Goal: Task Accomplishment & Management: Complete application form

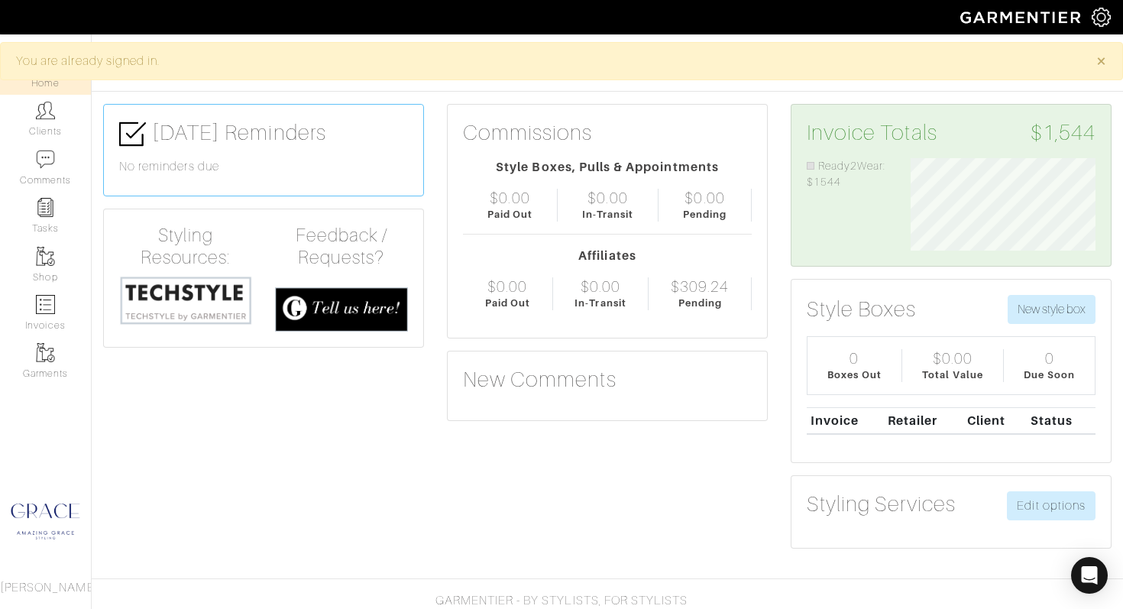
scroll to position [92, 208]
click at [48, 121] on link "Clients" at bounding box center [45, 119] width 91 height 48
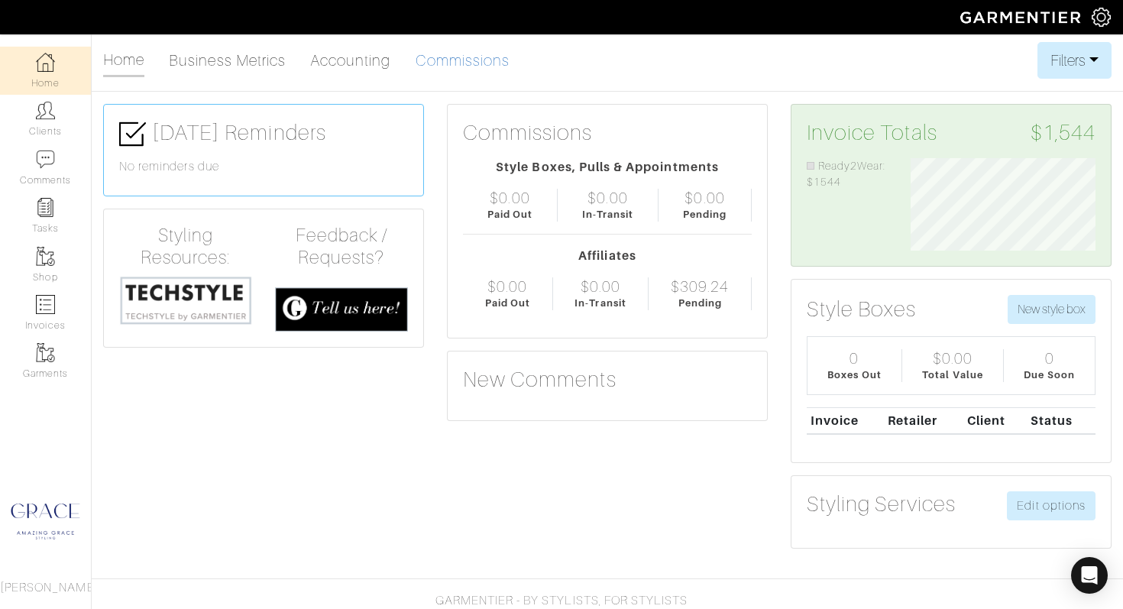
click at [428, 63] on link "Commissions" at bounding box center [463, 60] width 95 height 31
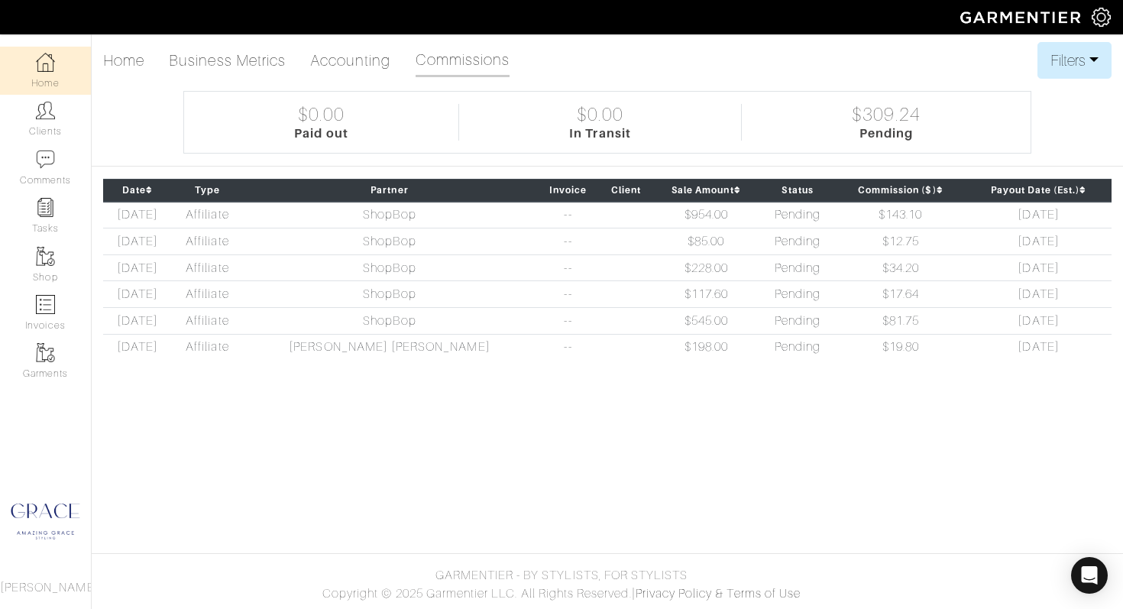
click at [41, 84] on link "Home" at bounding box center [45, 71] width 91 height 48
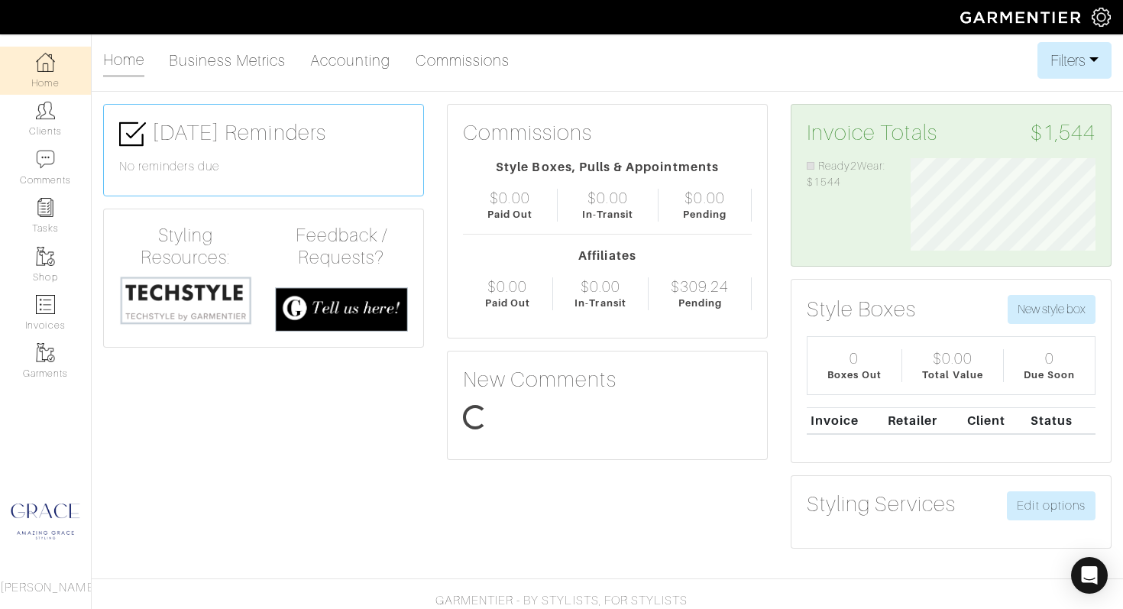
scroll to position [92, 208]
click at [44, 137] on link "Clients" at bounding box center [45, 119] width 91 height 48
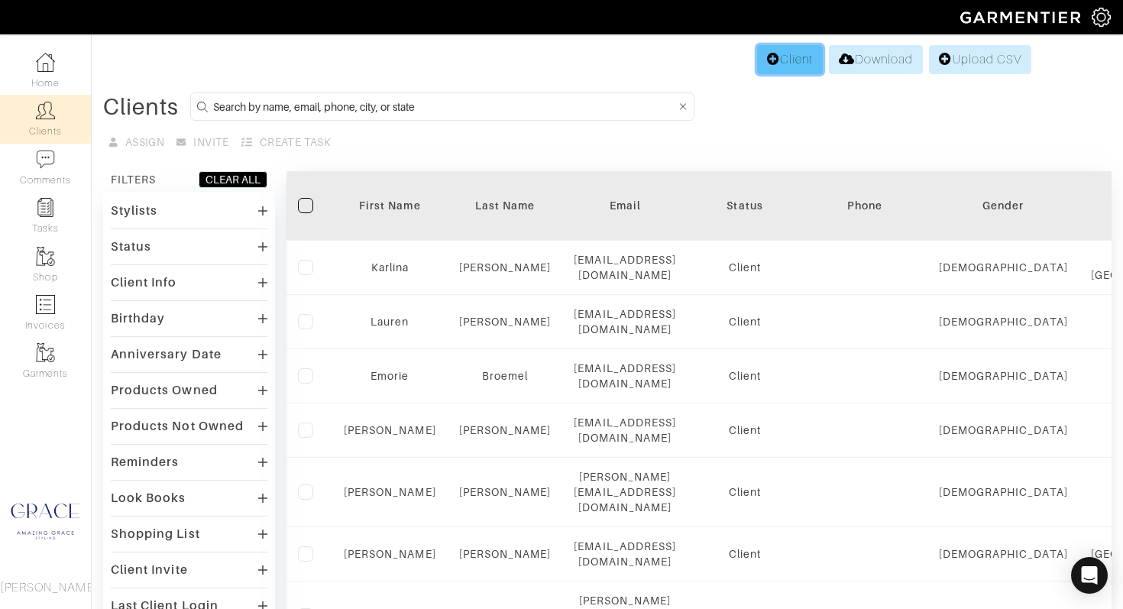
click at [780, 68] on link "Client" at bounding box center [790, 59] width 66 height 29
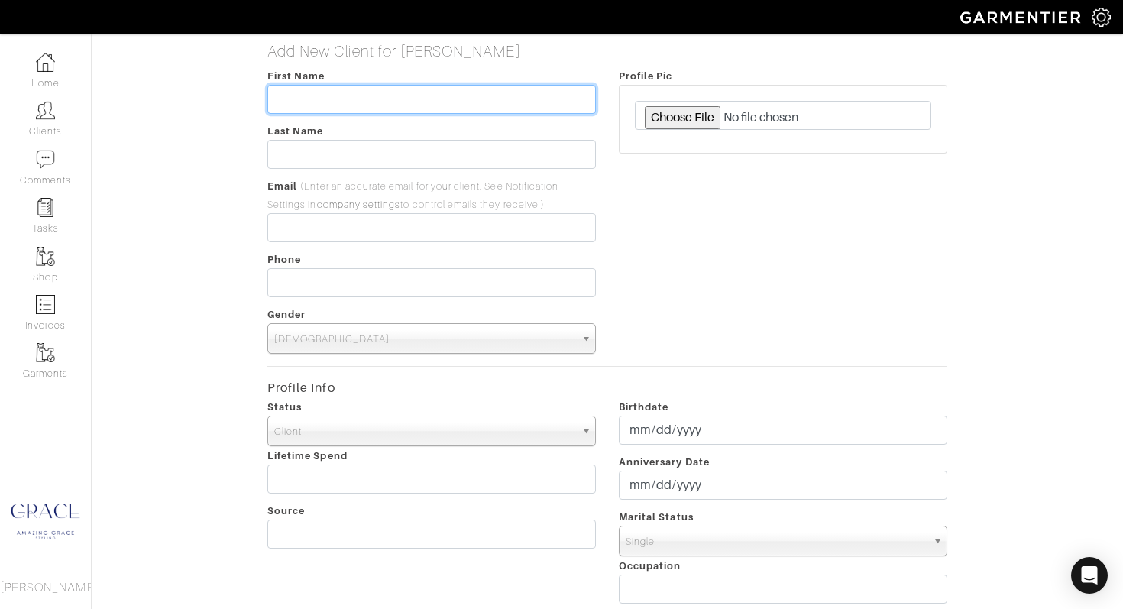
click at [471, 99] on input "text" at bounding box center [431, 99] width 329 height 29
type input "Ashley"
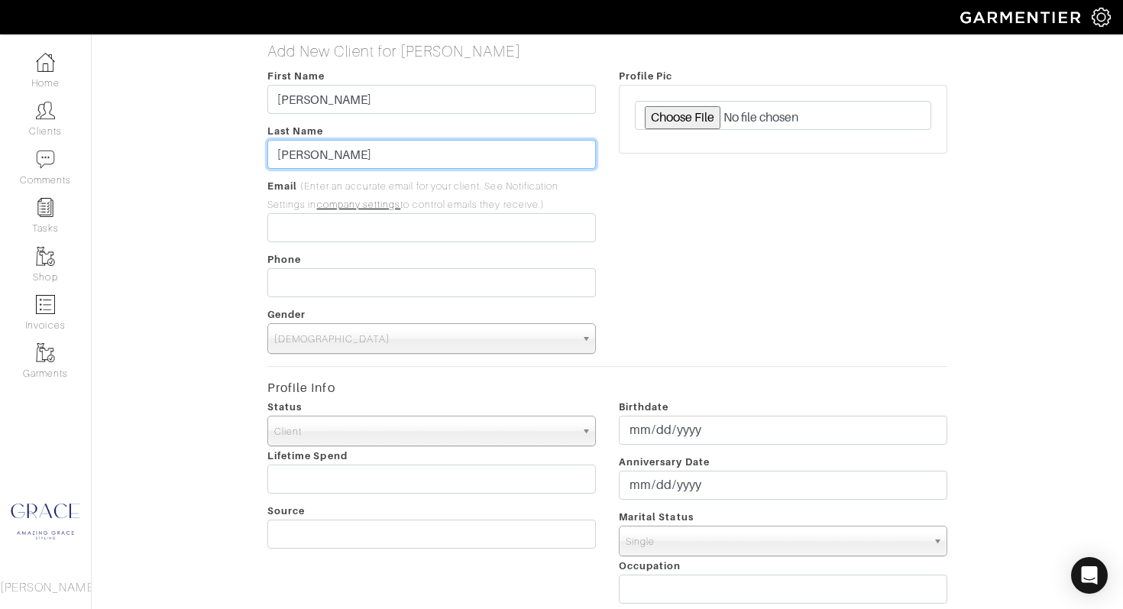
type input "Mahoney"
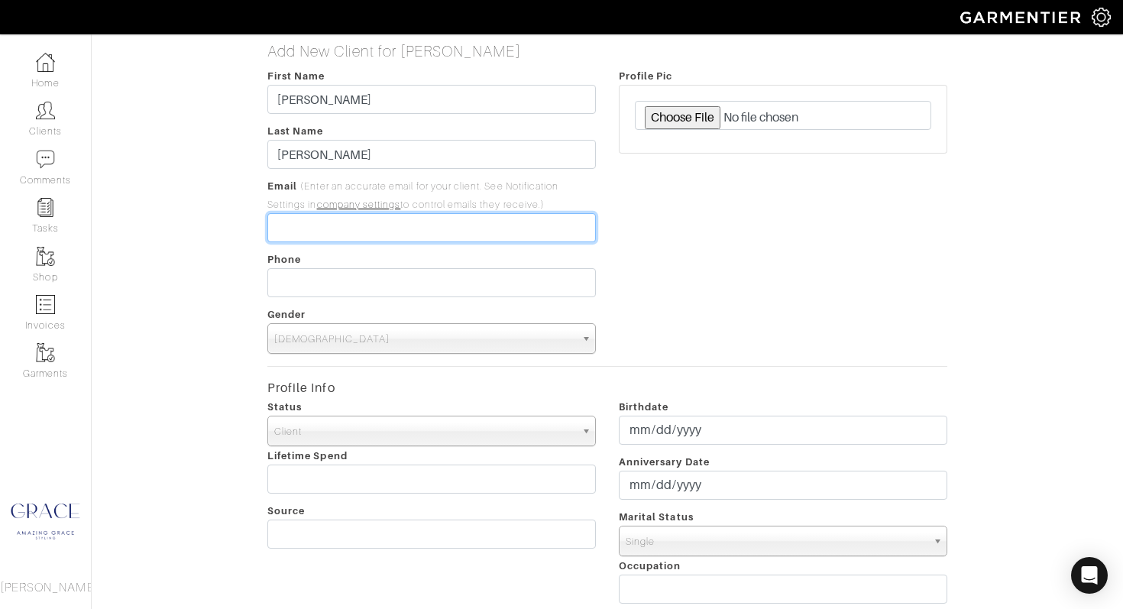
click at [523, 234] on input "email" at bounding box center [431, 227] width 329 height 29
paste input "[PERSON_NAME][EMAIL_ADDRESS][PERSON_NAME][DOMAIN_NAME]"
type input "[PERSON_NAME][EMAIL_ADDRESS][PERSON_NAME][DOMAIN_NAME]"
click at [529, 427] on span "Client" at bounding box center [424, 431] width 301 height 31
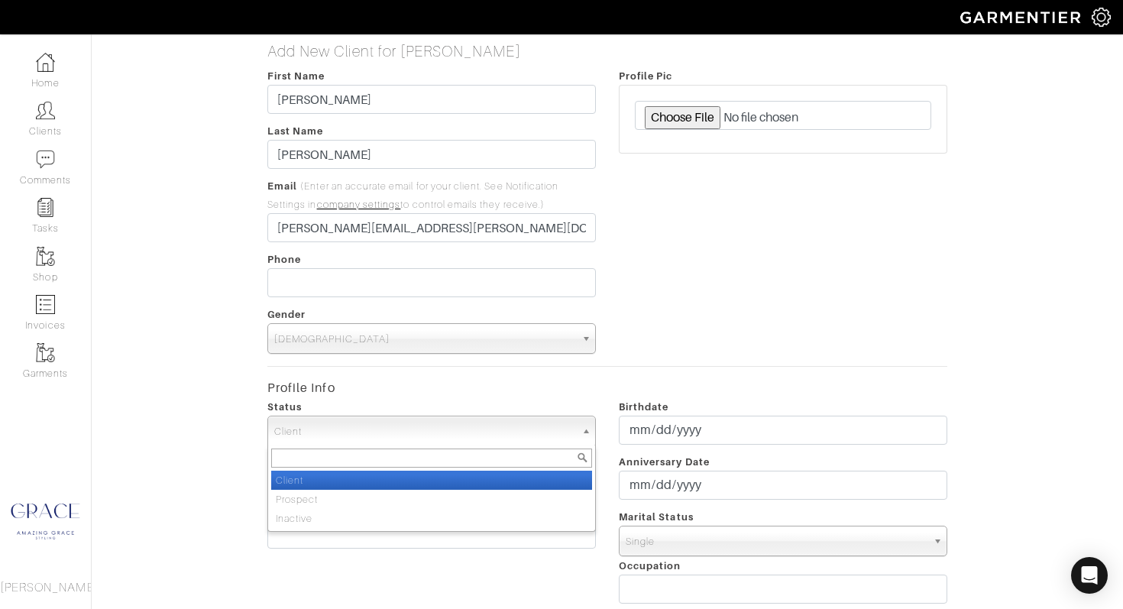
click at [563, 393] on form "First Name Ashley Last Name Mahoney Email (Enter an accurate email for your cli…" at bounding box center [607, 552] width 680 height 973
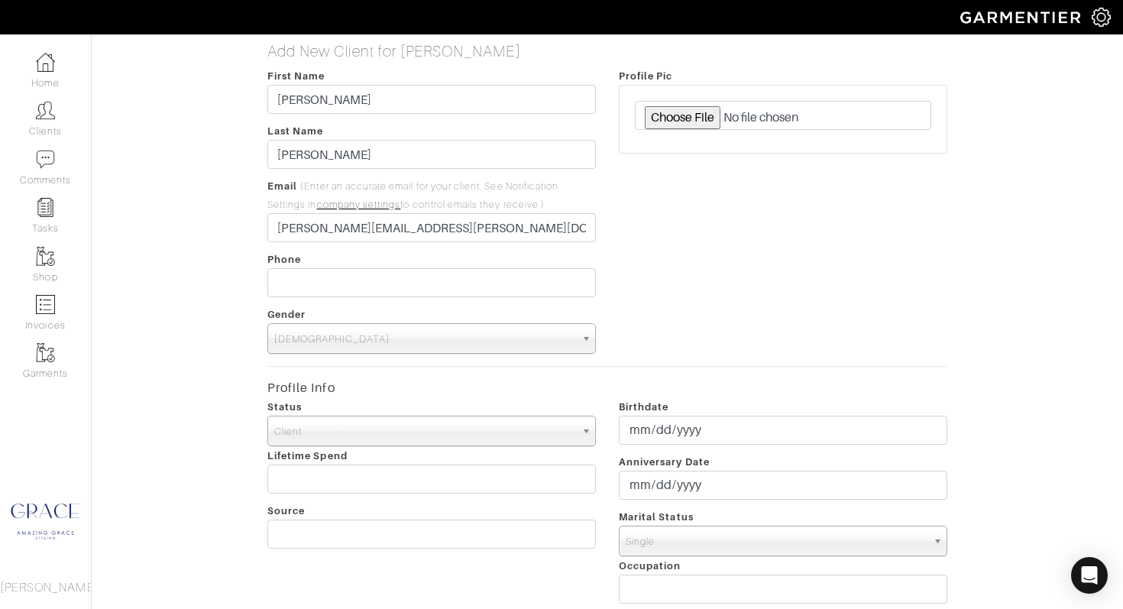
click at [550, 337] on span "Male" at bounding box center [424, 339] width 301 height 31
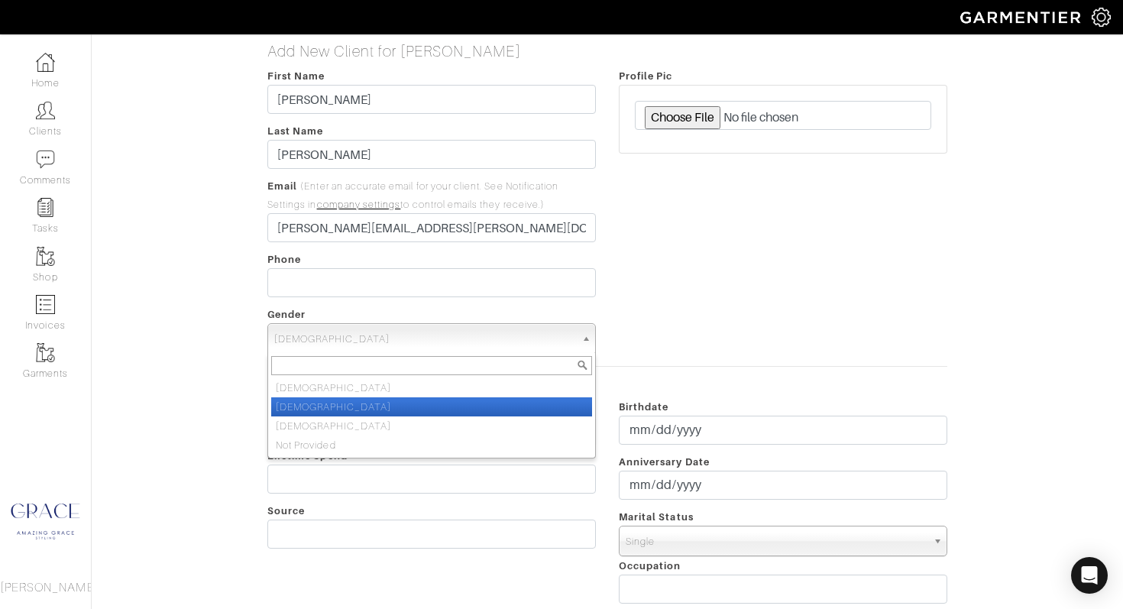
click at [532, 400] on li "Female" at bounding box center [431, 406] width 321 height 19
select select "Female"
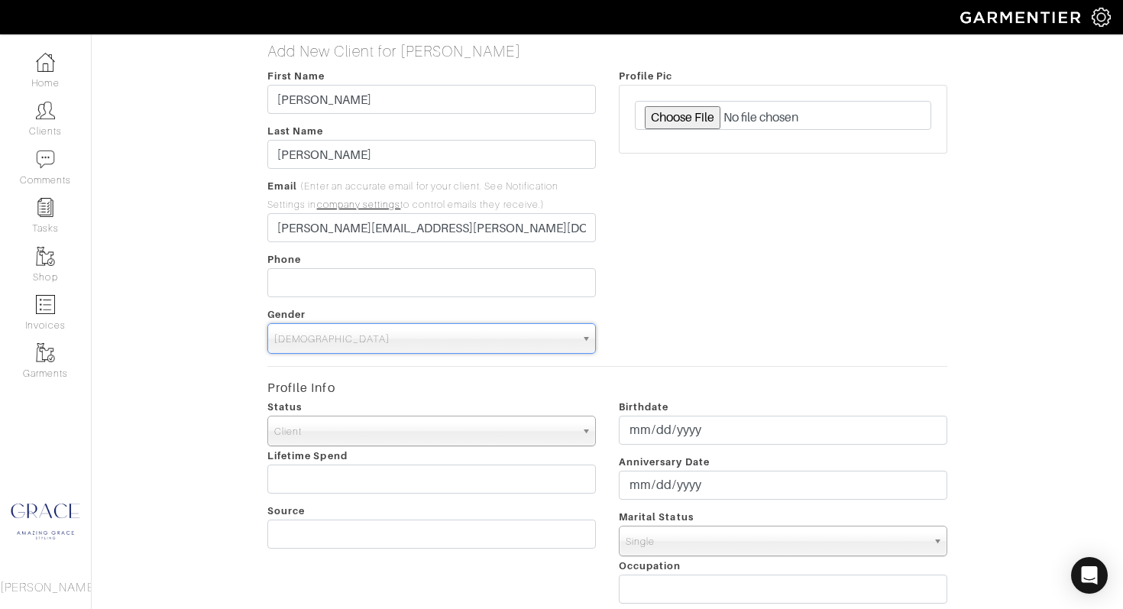
click at [744, 361] on form "First Name Ashley Last Name Mahoney Email (Enter an accurate email for your cli…" at bounding box center [607, 552] width 680 height 973
click at [701, 540] on span "Single" at bounding box center [776, 541] width 301 height 31
click at [980, 361] on div "Add New Client for Grace Van Cleave First Name Ashley Last Name Mahoney Email (…" at bounding box center [607, 541] width 1054 height 998
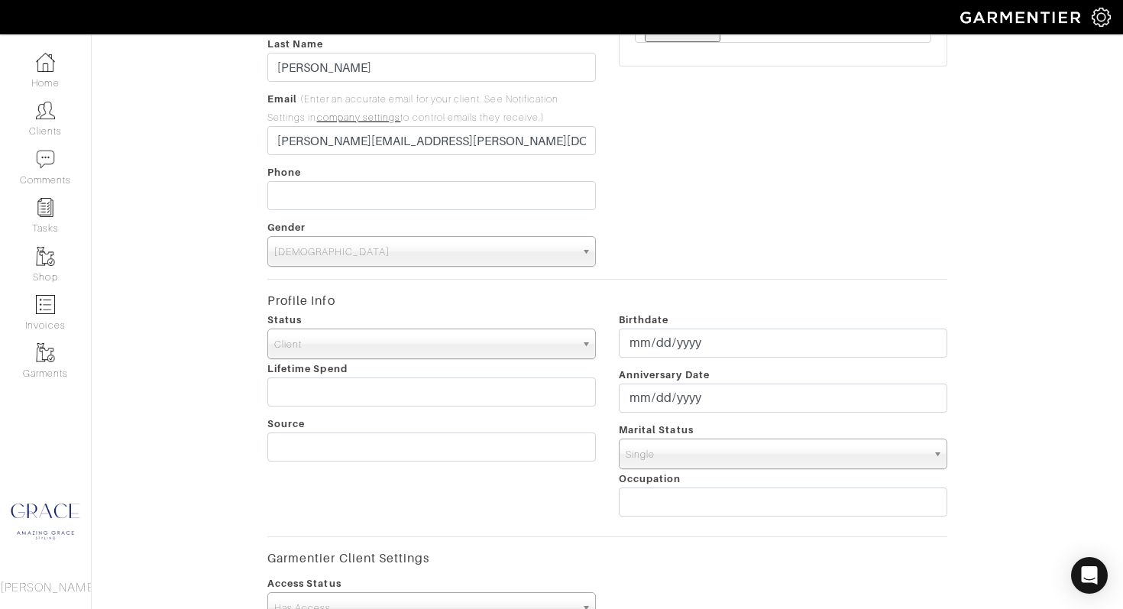
scroll to position [92, 0]
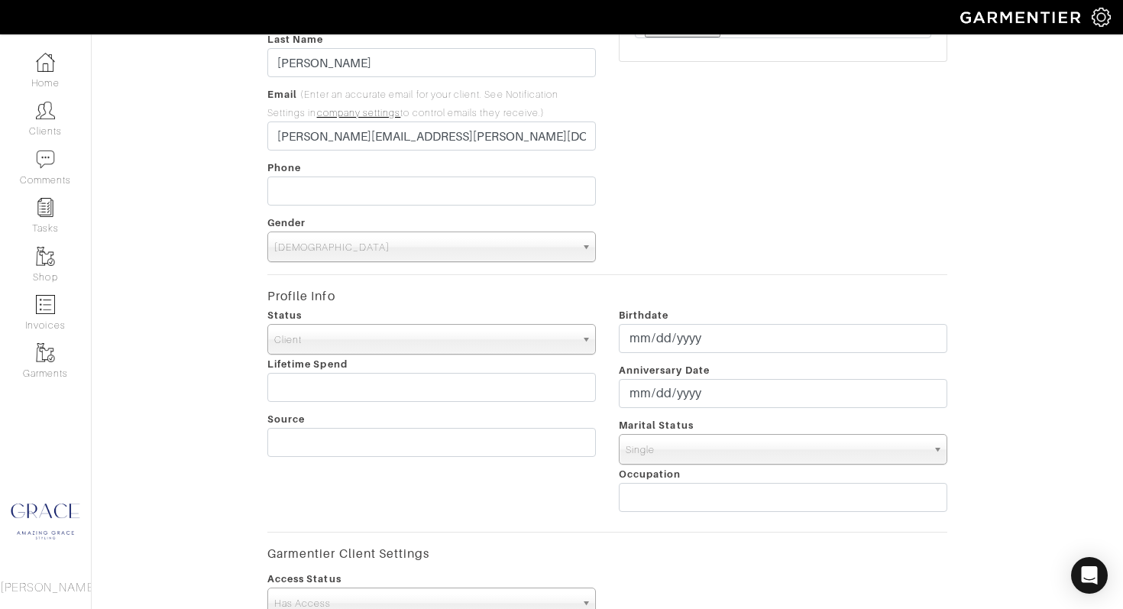
click at [843, 446] on span "Single" at bounding box center [776, 450] width 301 height 31
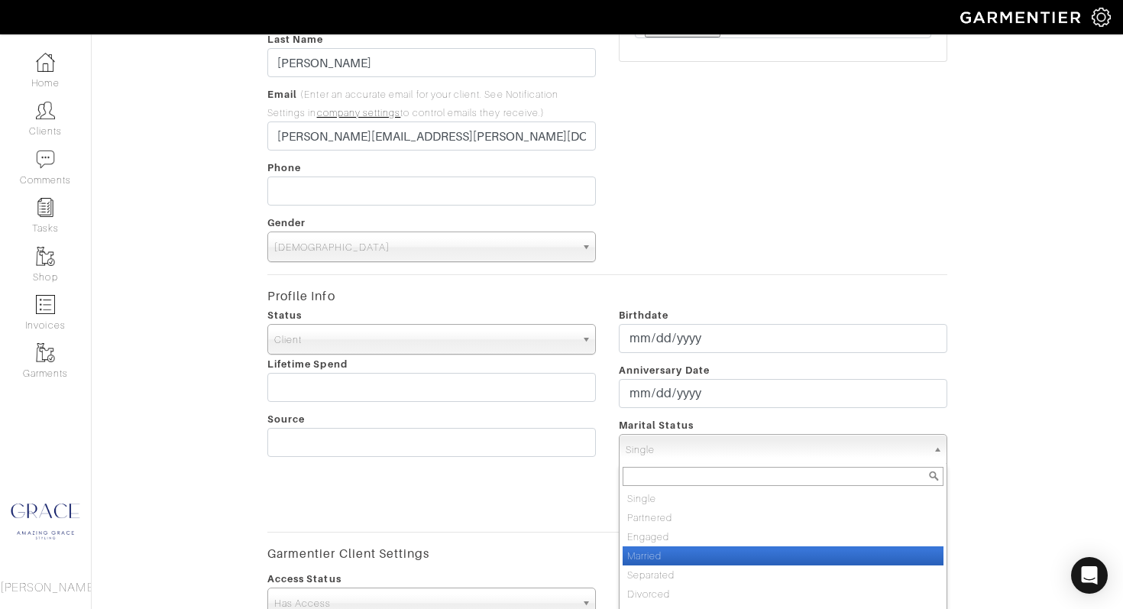
click at [808, 556] on li "Married" at bounding box center [783, 555] width 321 height 19
select select "Married"
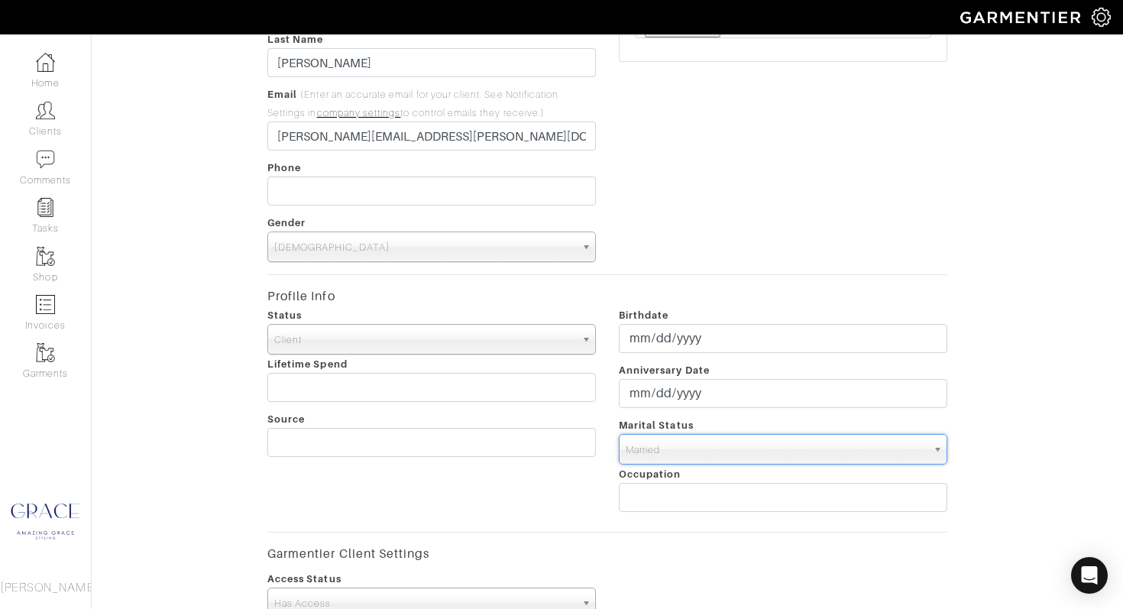
click at [795, 572] on div "Access Status No Access Has Access Has Access" at bounding box center [607, 593] width 703 height 49
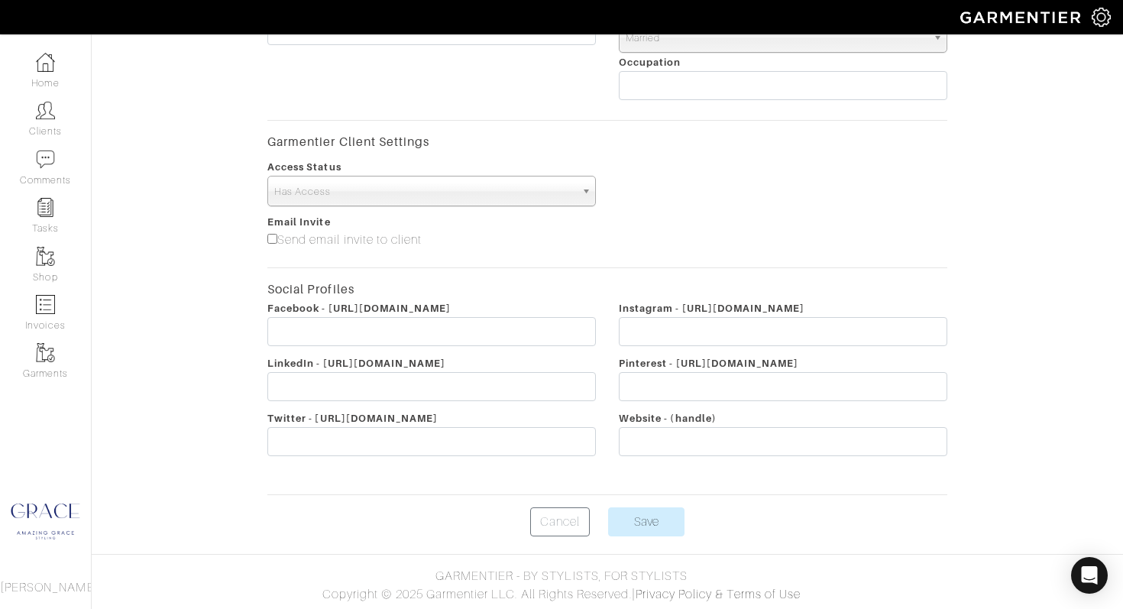
scroll to position [504, 0]
click at [662, 513] on input "Save" at bounding box center [646, 521] width 76 height 29
